Goal: Navigation & Orientation: Find specific page/section

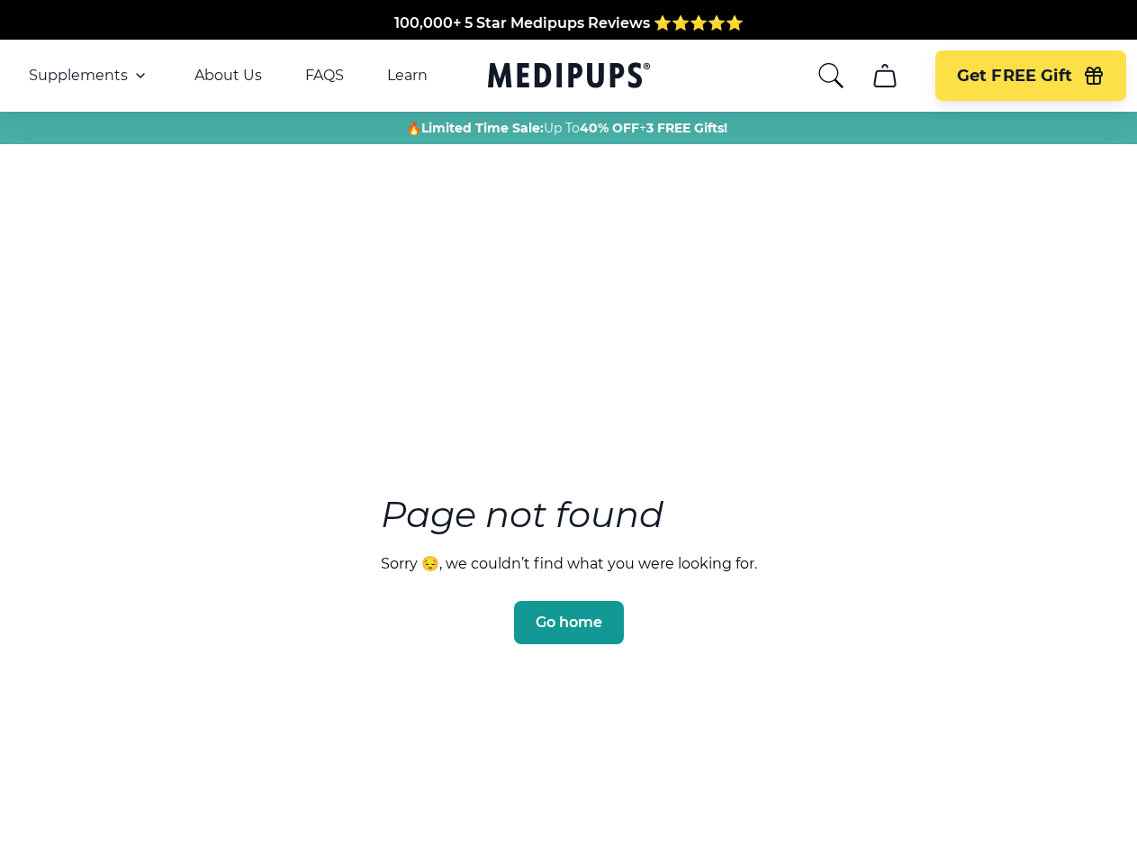
click at [568, 432] on section "Page not found Sorry 😔, we couldn’t find what you were looking for. Go home" at bounding box center [568, 526] width 1137 height 692
click at [89, 76] on span "Supplements" at bounding box center [78, 76] width 99 height 18
click at [139, 76] on icon "button" at bounding box center [141, 76] width 22 height 22
click at [830, 76] on icon "search" at bounding box center [831, 75] width 29 height 29
click at [884, 76] on icon "cart" at bounding box center [885, 75] width 29 height 29
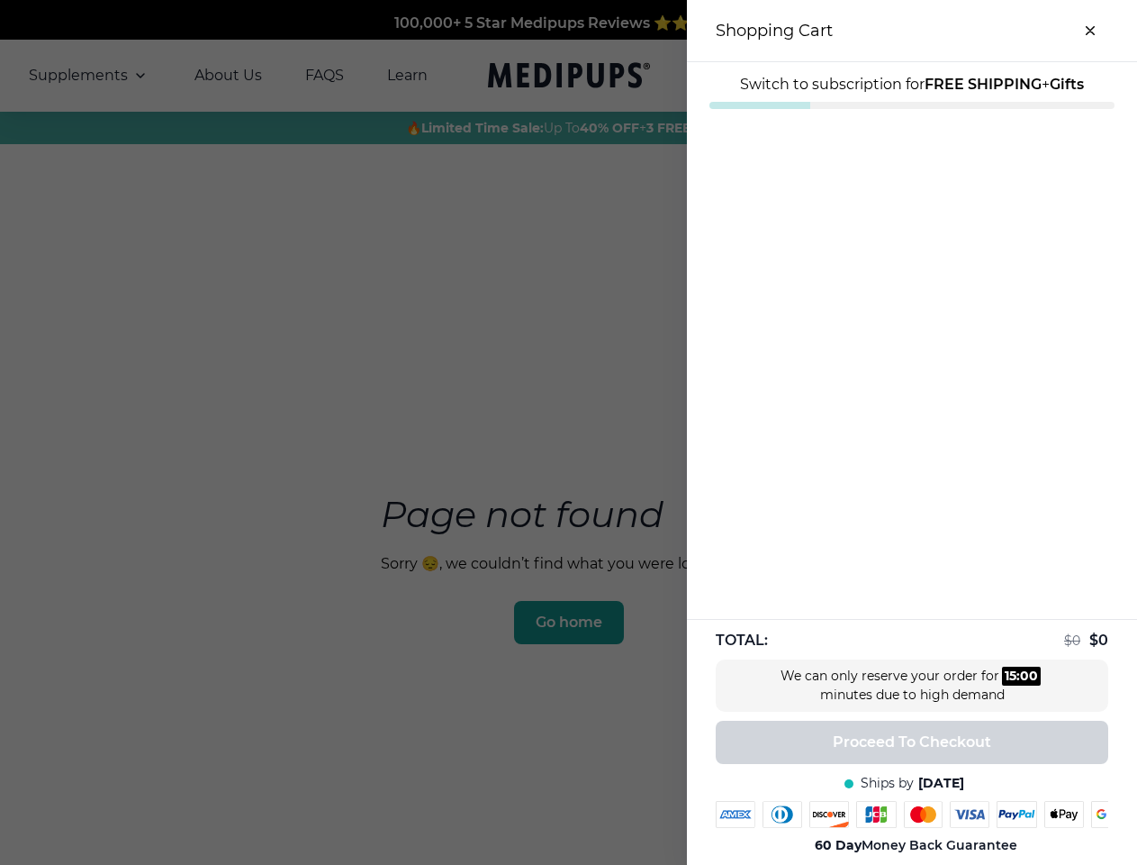
click at [884, 76] on span "Switch to subscription for FREE SHIPPING + Gifts" at bounding box center [912, 84] width 344 height 17
click at [1030, 76] on strong "FREE SHIPPING" at bounding box center [983, 84] width 117 height 17
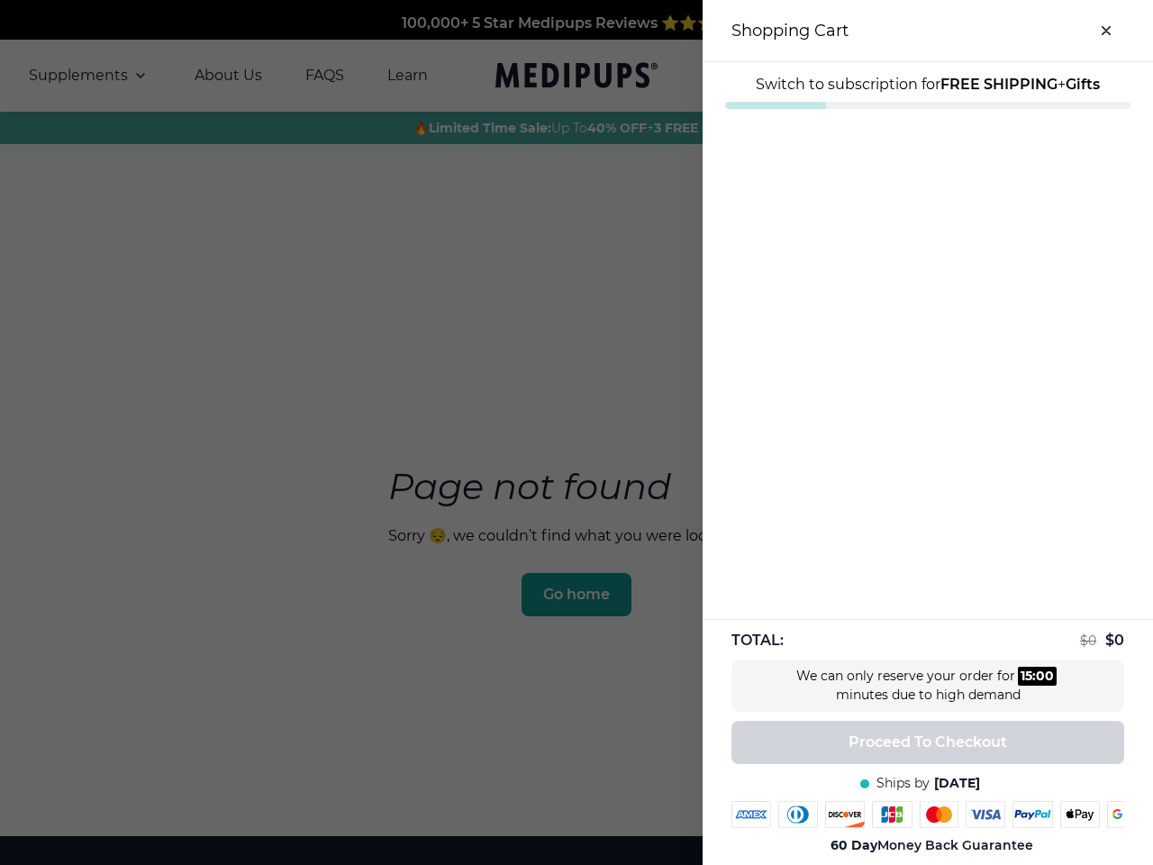
click at [1094, 76] on strong "Gifts" at bounding box center [1082, 84] width 34 height 17
click at [568, 595] on div at bounding box center [576, 432] width 1153 height 865
